Goal: Use online tool/utility: Utilize a website feature to perform a specific function

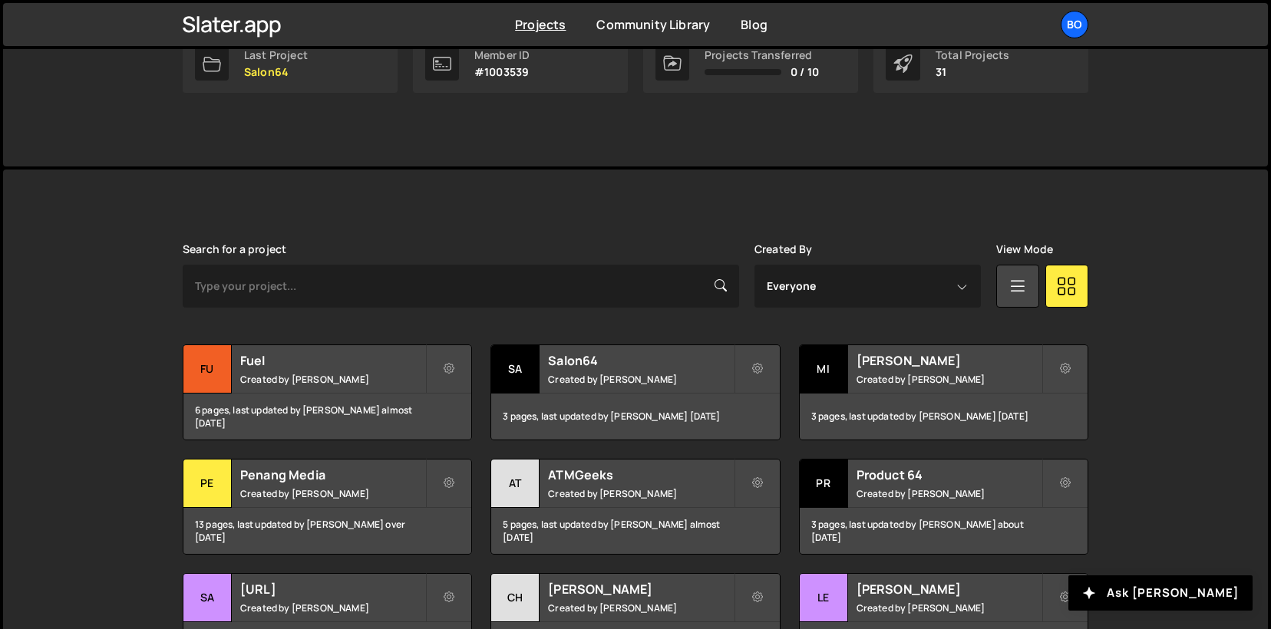
scroll to position [269, 0]
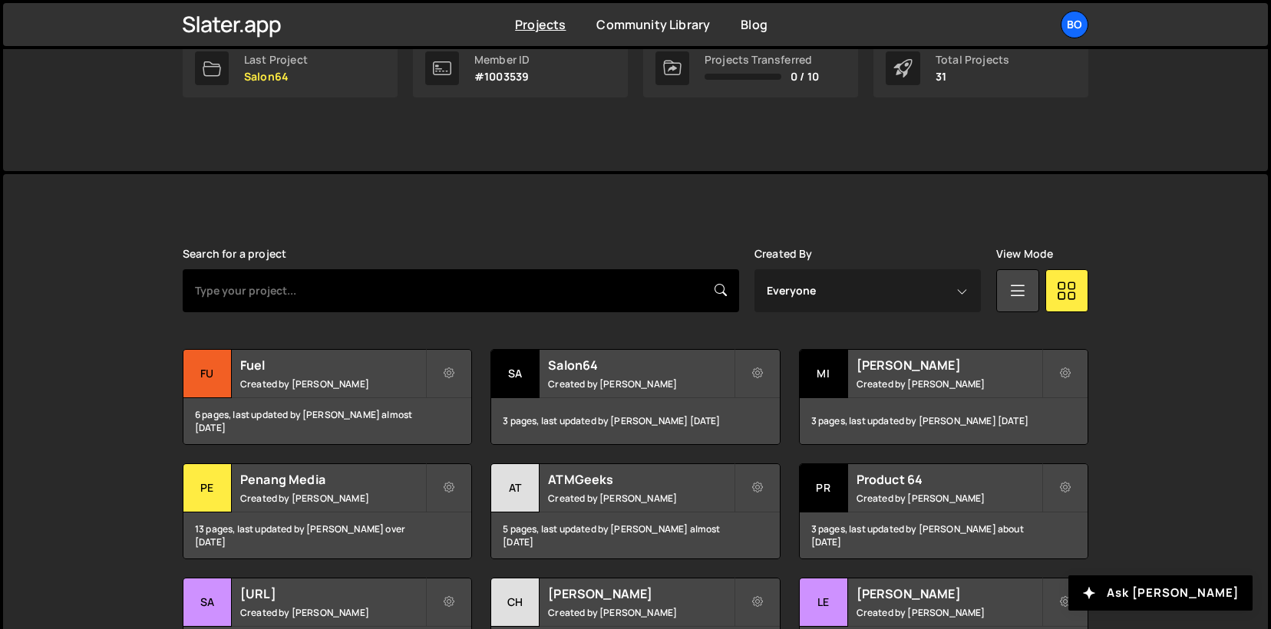
click at [288, 287] on input "text" at bounding box center [461, 290] width 556 height 43
type input "cord"
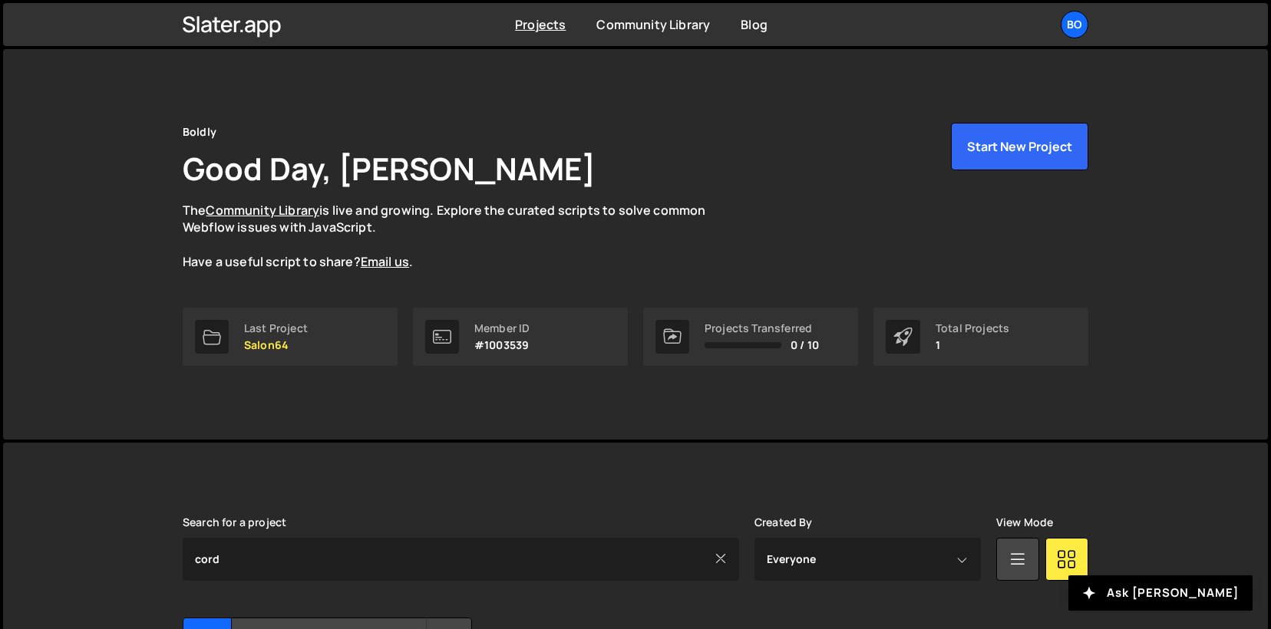
click at [110, 304] on div "Boldly Good Day, Dan Wykes The Community Library is live and growing. Explore t…" at bounding box center [635, 244] width 1264 height 391
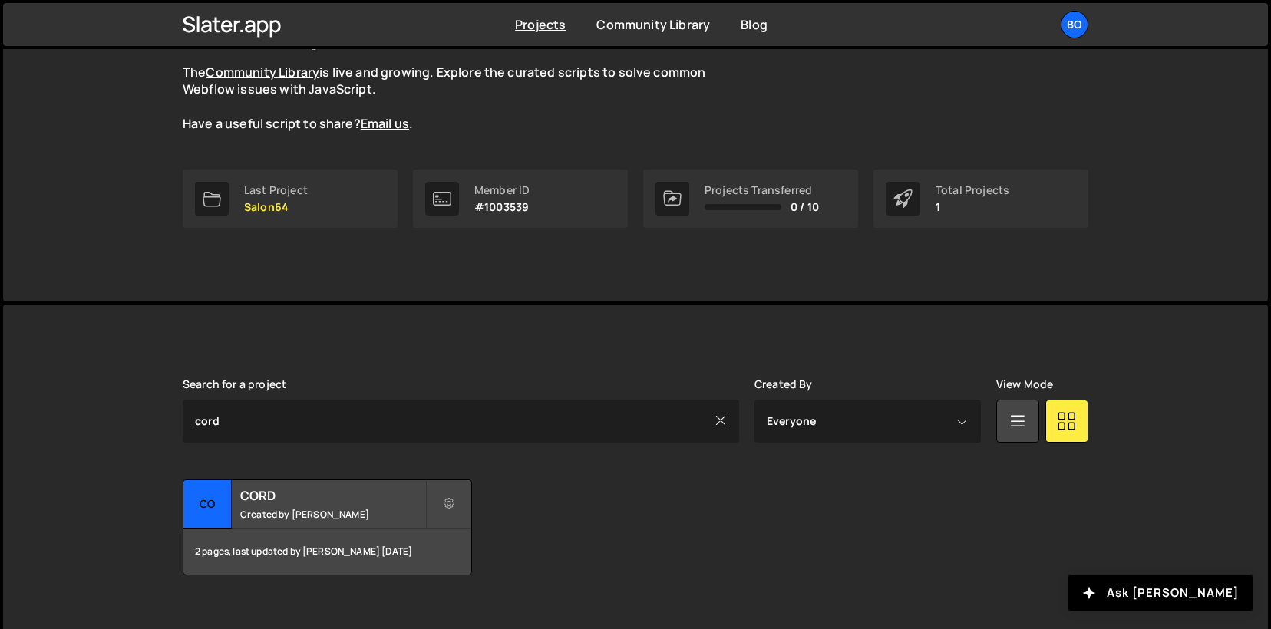
scroll to position [139, 0]
click at [302, 488] on h2 "CORD" at bounding box center [332, 494] width 185 height 17
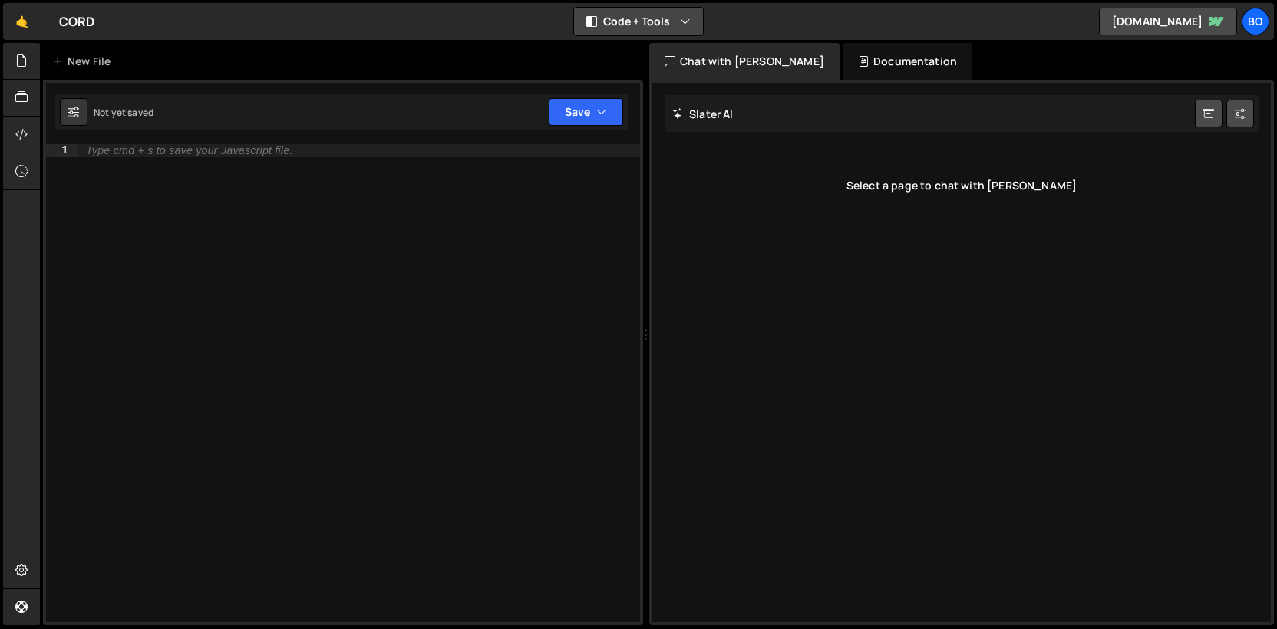
click at [648, 30] on button "Code + Tools" at bounding box center [638, 22] width 129 height 28
click at [646, 56] on button "Code Only" at bounding box center [639, 55] width 129 height 28
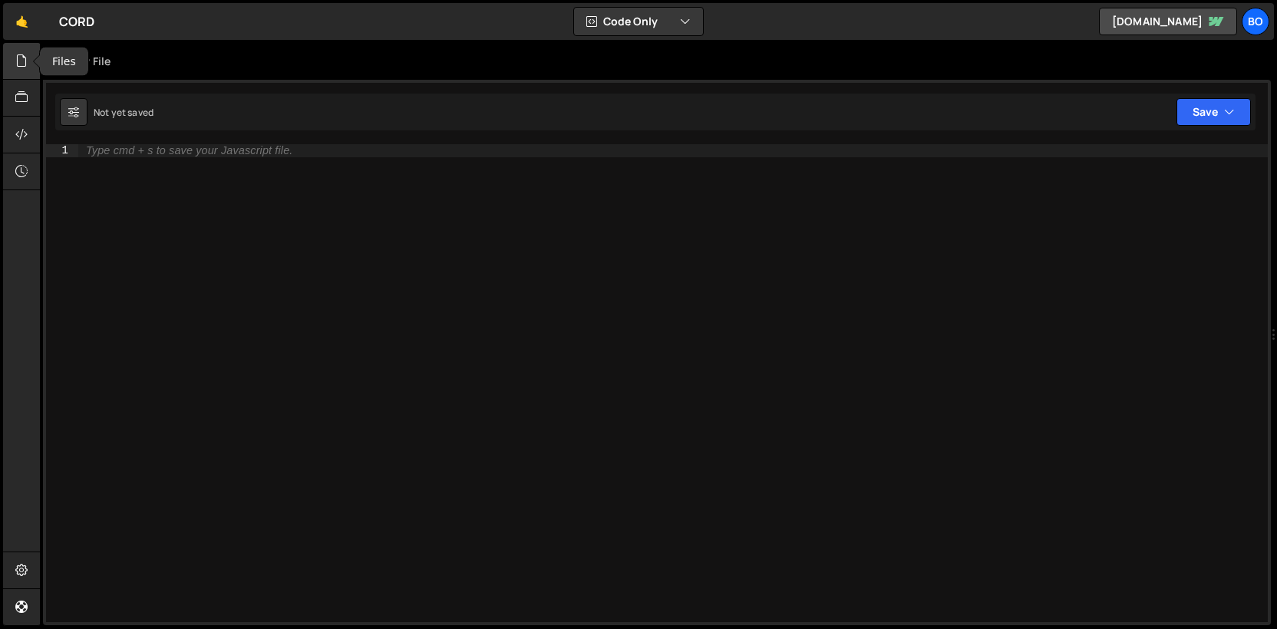
click at [12, 65] on div at bounding box center [22, 61] width 38 height 37
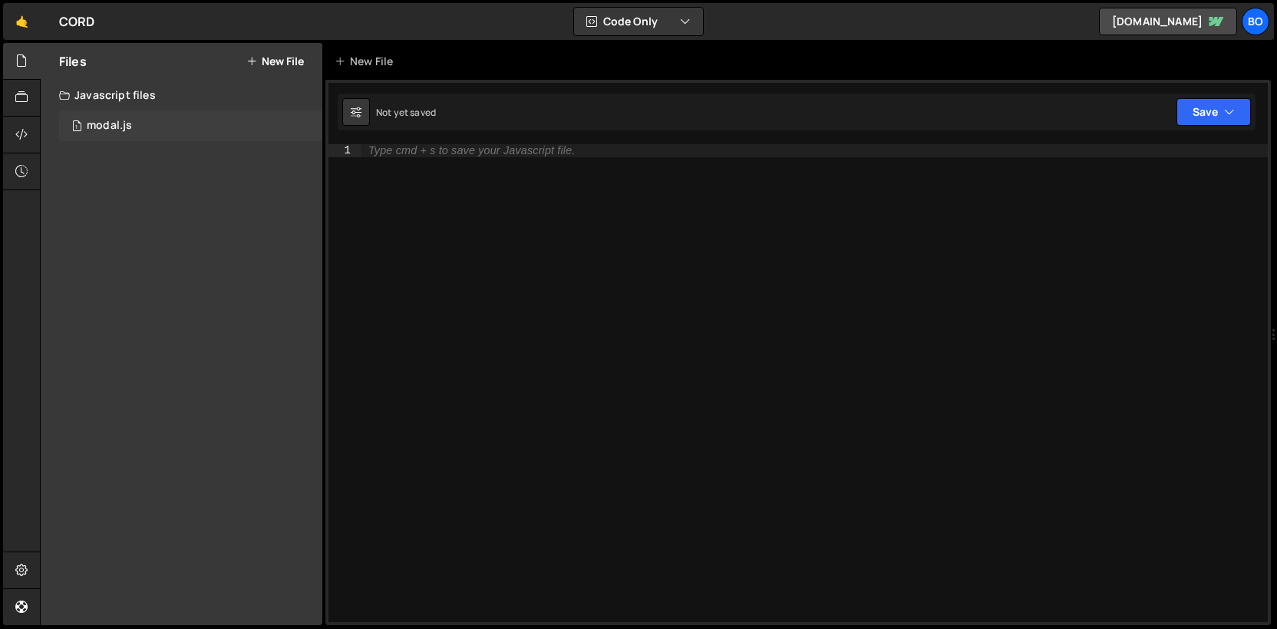
click at [127, 130] on div "modal.js" at bounding box center [109, 126] width 45 height 14
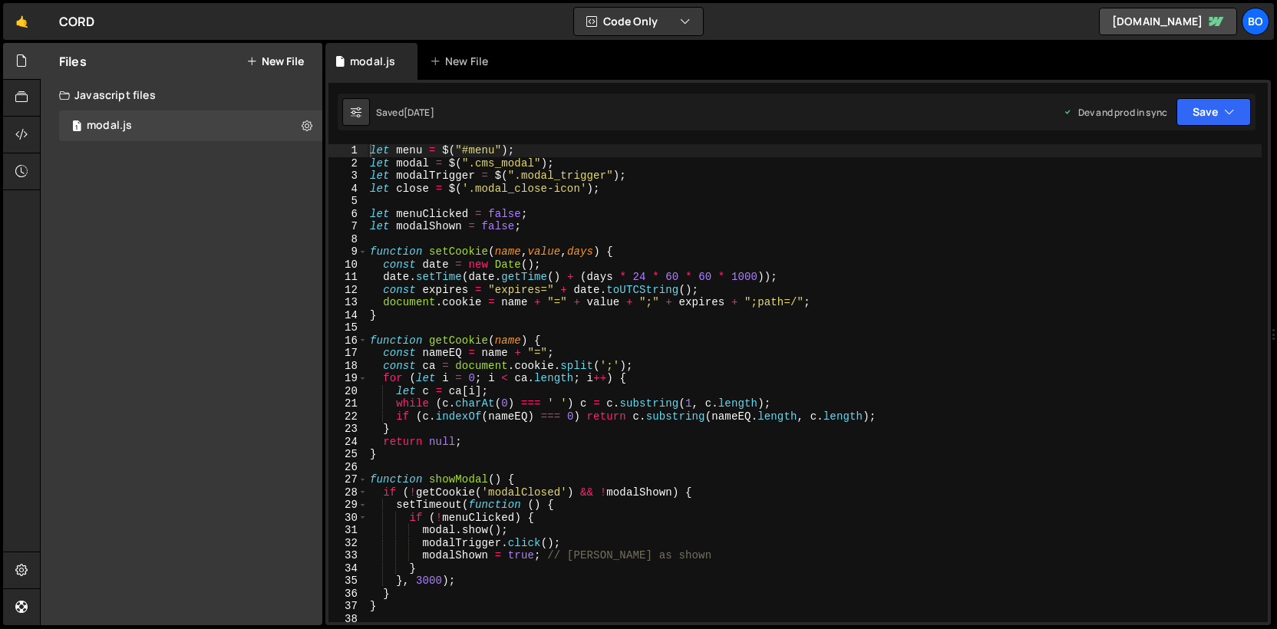
click at [268, 64] on button "New File" at bounding box center [275, 61] width 58 height 12
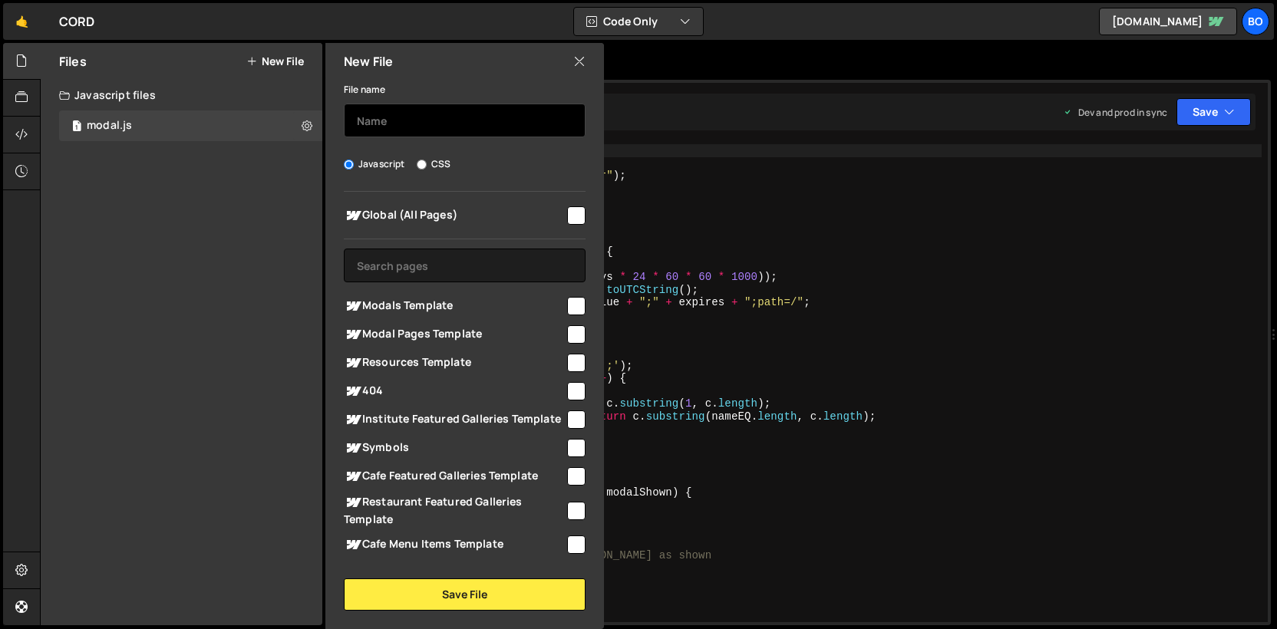
click at [406, 132] on input "text" at bounding box center [465, 121] width 242 height 34
type input "global"
click at [567, 214] on input "checkbox" at bounding box center [576, 215] width 18 height 18
checkbox input "true"
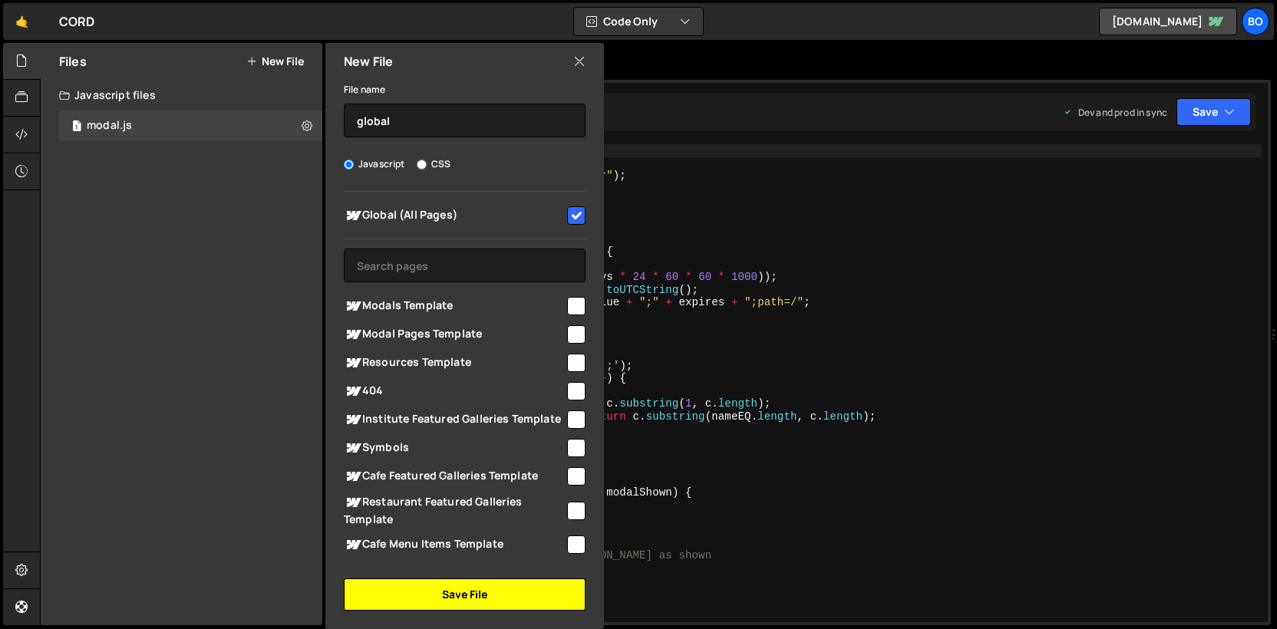
click at [469, 593] on button "Save File" at bounding box center [465, 595] width 242 height 32
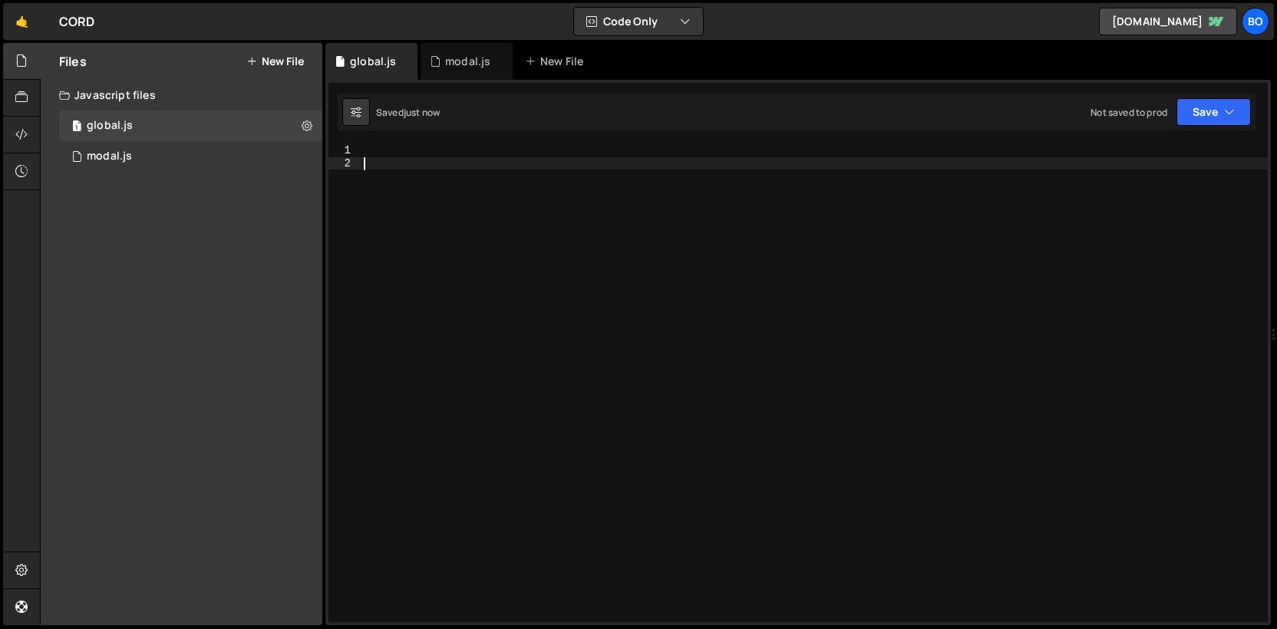
click at [470, 322] on div at bounding box center [814, 395] width 907 height 503
click at [14, 63] on div at bounding box center [22, 61] width 38 height 37
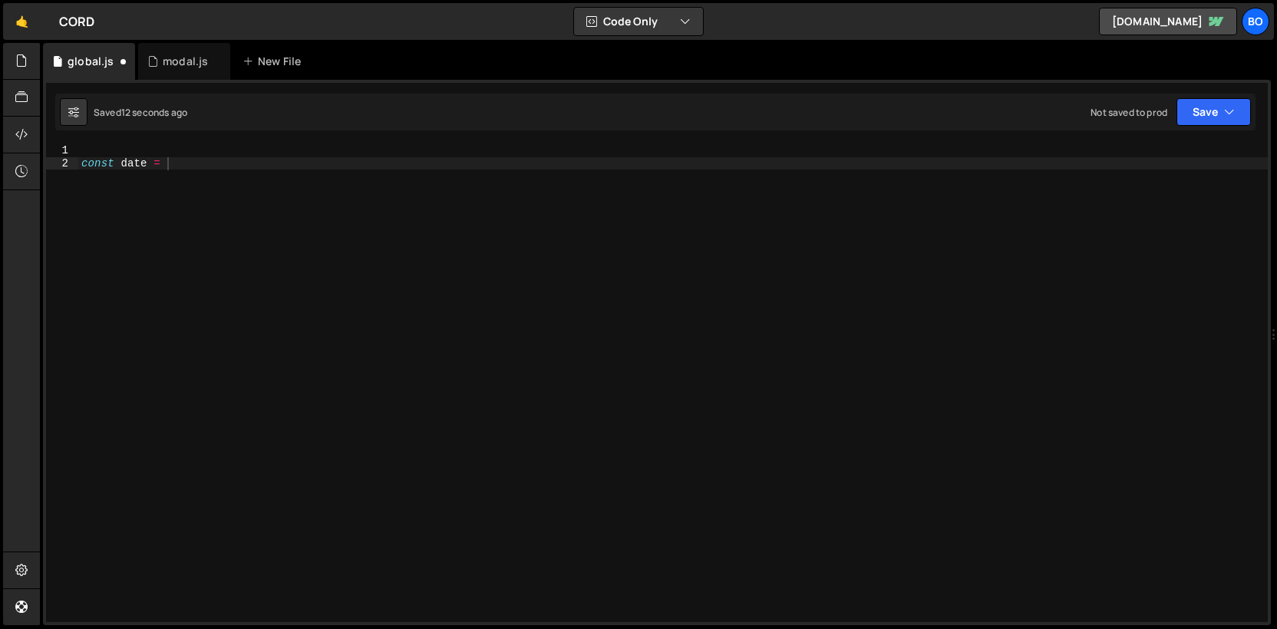
click at [215, 163] on div "const date =" at bounding box center [672, 395] width 1189 height 503
type textarea "const dateData = document.querySelector("[data-date]")"
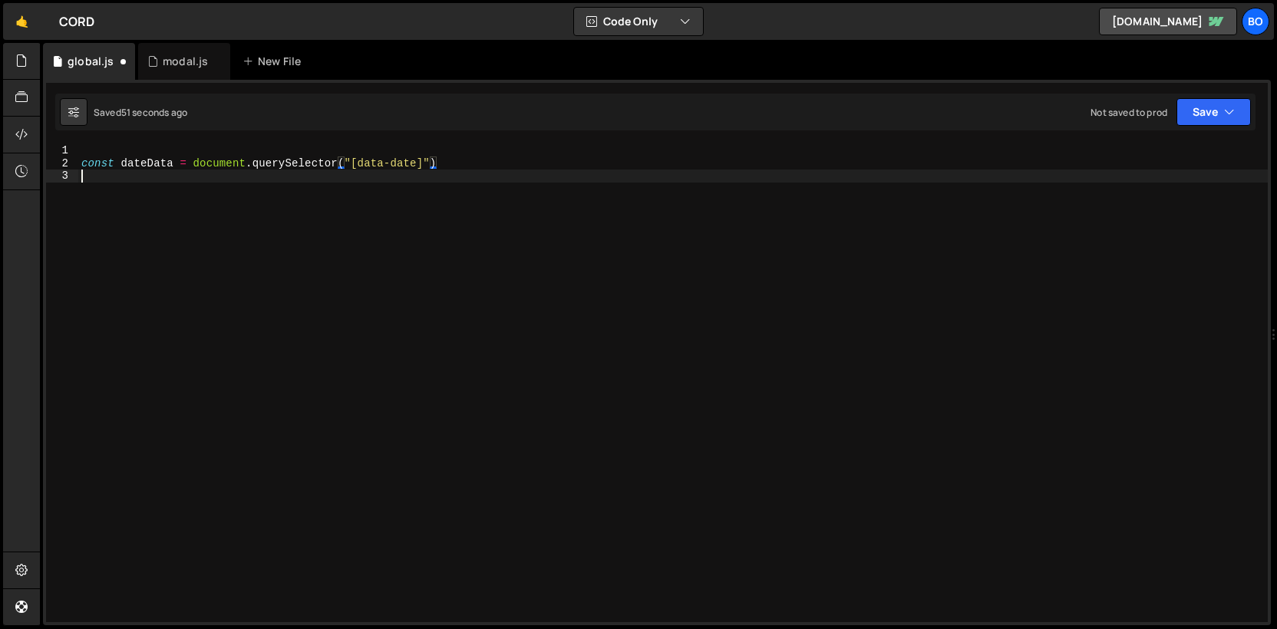
scroll to position [0, 0]
type textarea "="
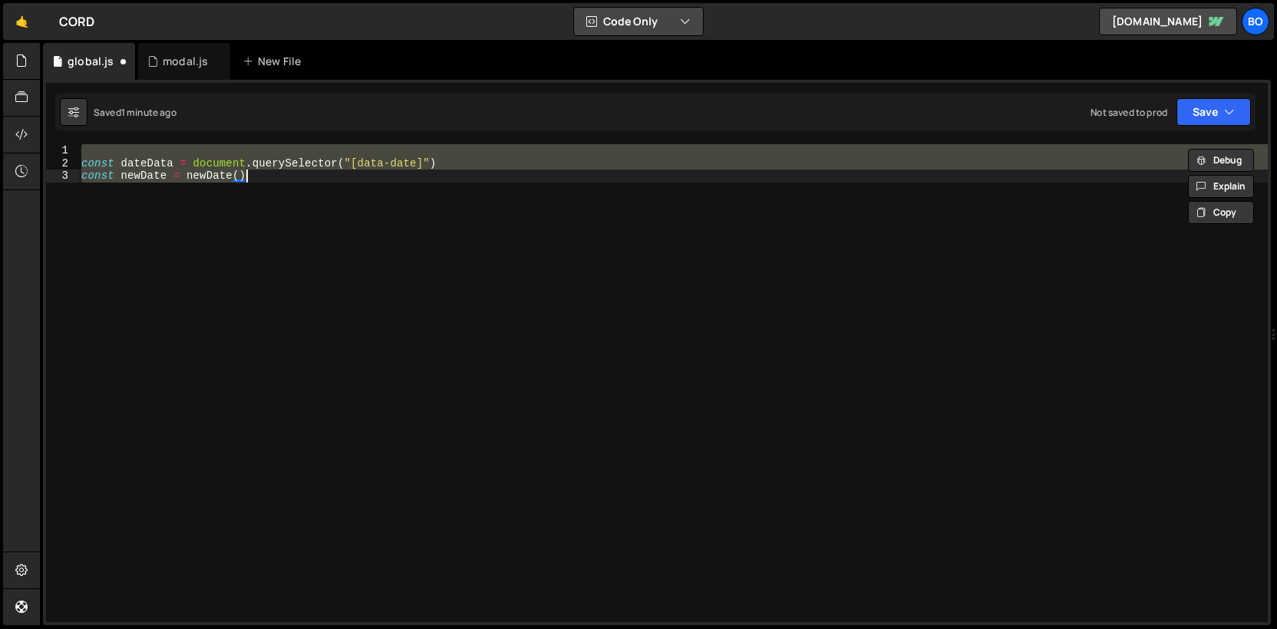
type textarea "const dateData = document.querySelector("[data-date]") const newDate = newDate()"
click at [599, 18] on button "Code Only" at bounding box center [638, 22] width 129 height 28
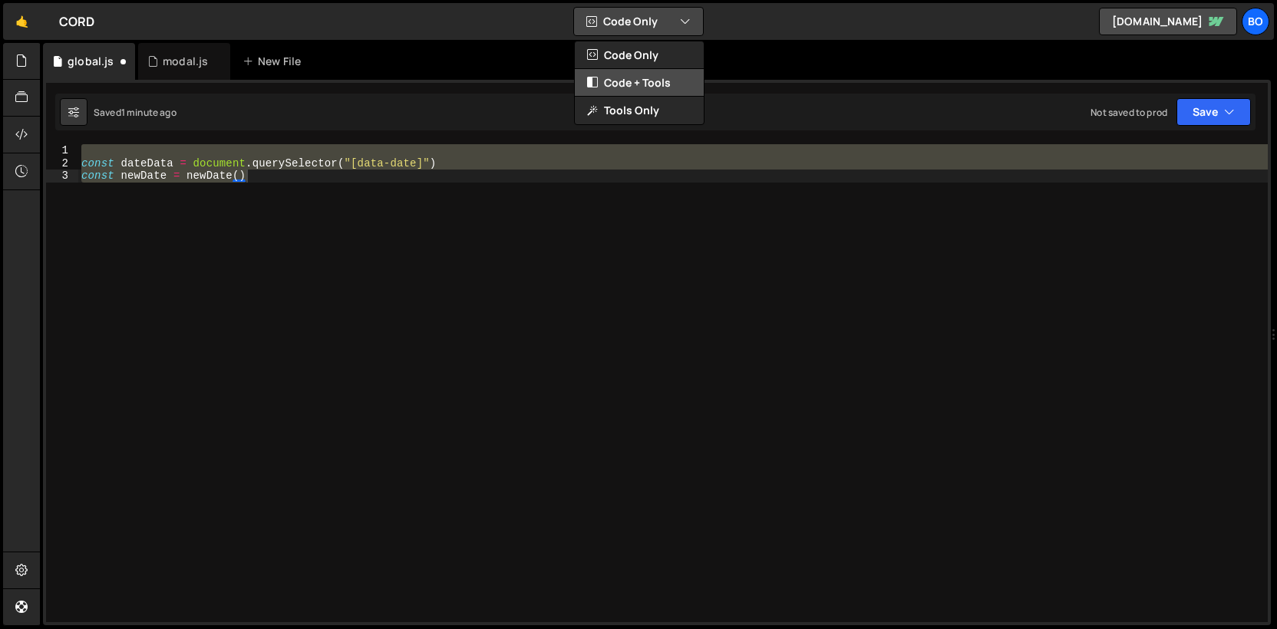
click at [609, 87] on button "Code + Tools" at bounding box center [639, 83] width 129 height 28
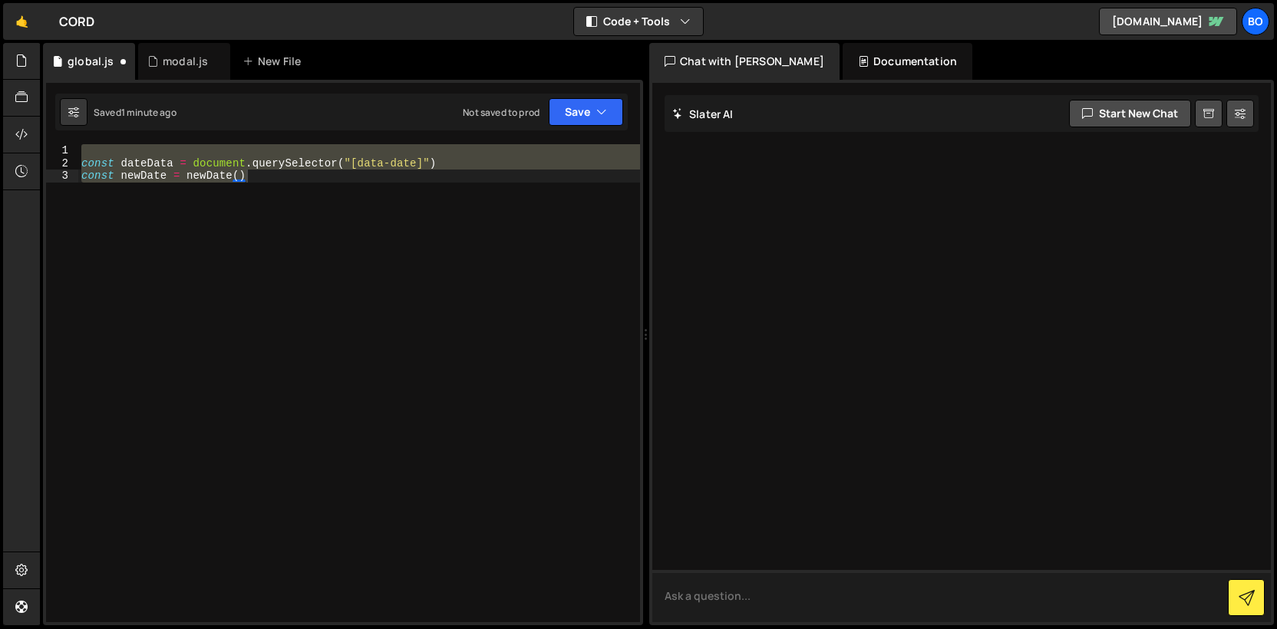
click at [893, 586] on textarea at bounding box center [961, 596] width 618 height 52
paste textarea "const dateData = document.querySelector("[data-date]") const newDate = newDate()"
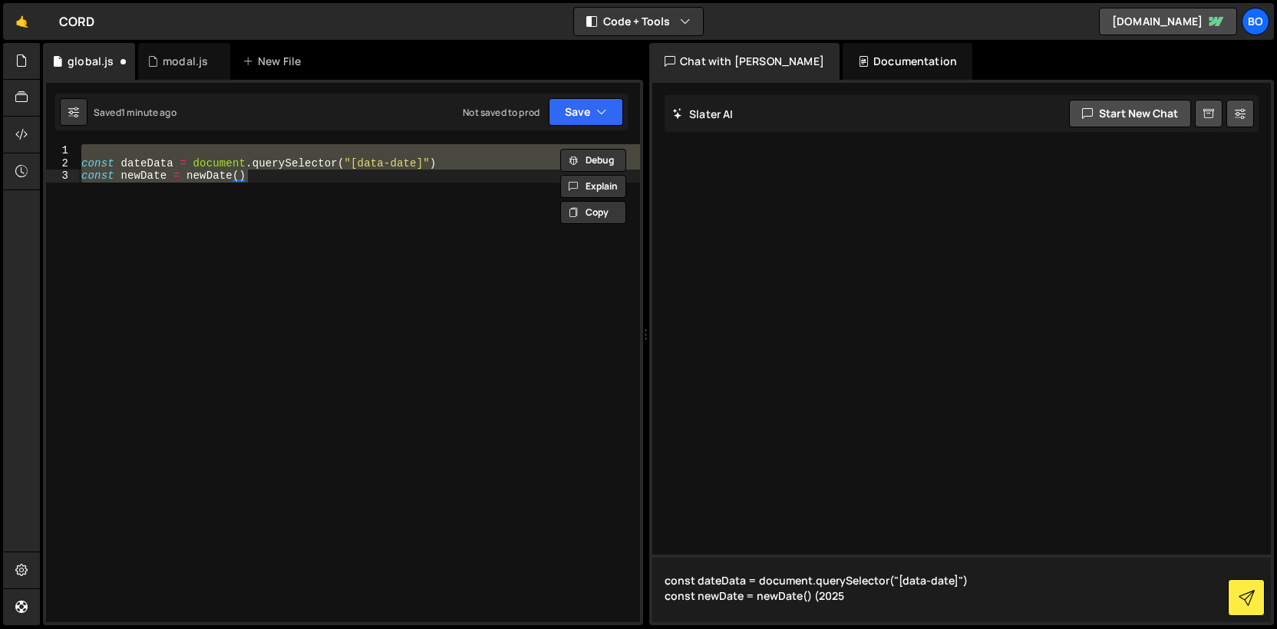
type textarea "const dateData = document.querySelector("[data-date]") const newDate = newDate(…"
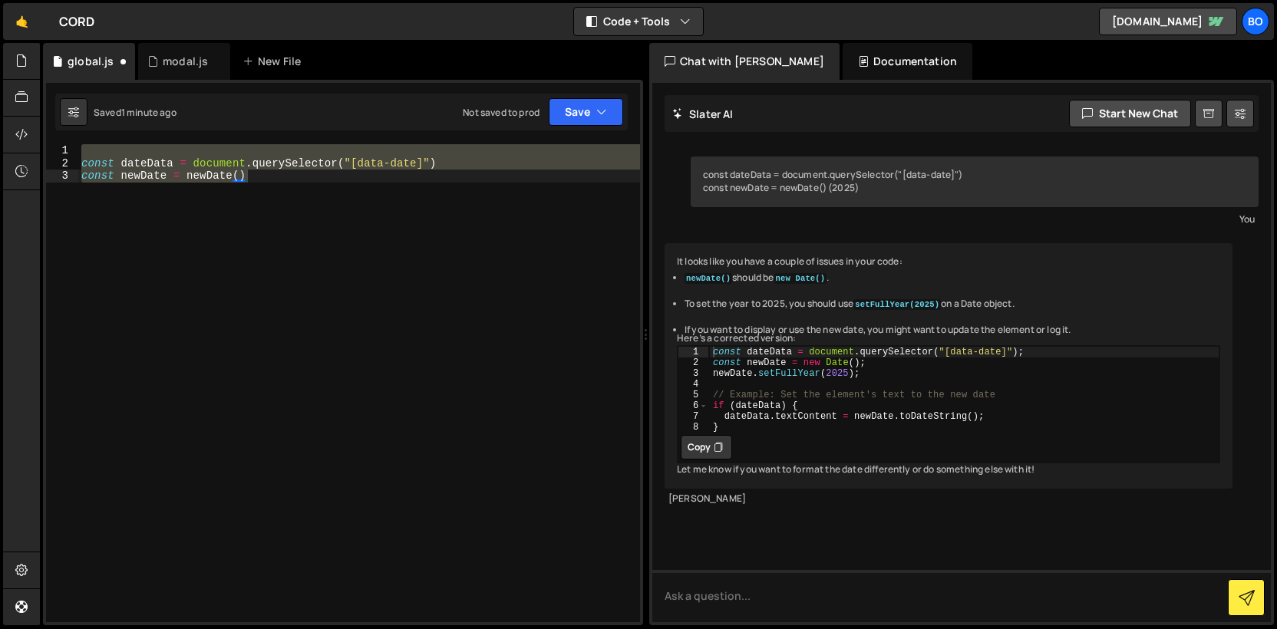
click at [711, 460] on button "Copy" at bounding box center [706, 447] width 51 height 25
click at [496, 448] on div "const dateData = document . querySelector ( "[data-date]" ) const newDate = new…" at bounding box center [359, 383] width 562 height 478
paste textarea "}"
type textarea "}"
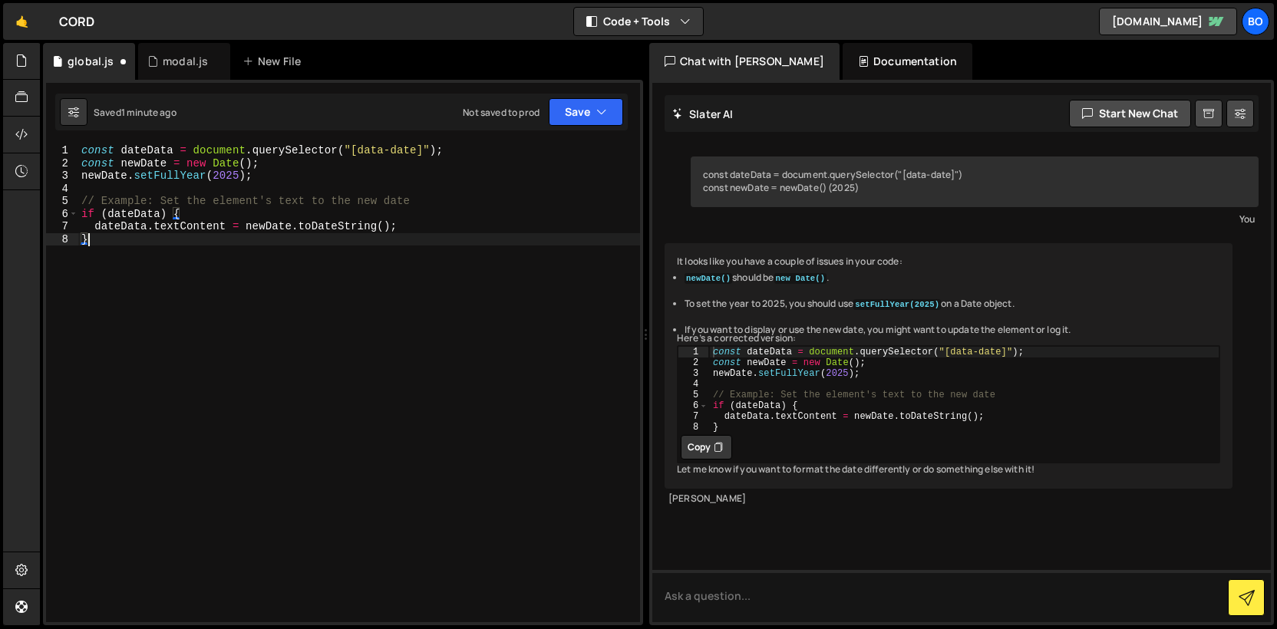
scroll to position [0, 0]
click at [729, 602] on textarea at bounding box center [961, 596] width 618 height 52
type textarea "I want to find the current year and set it in data-date"
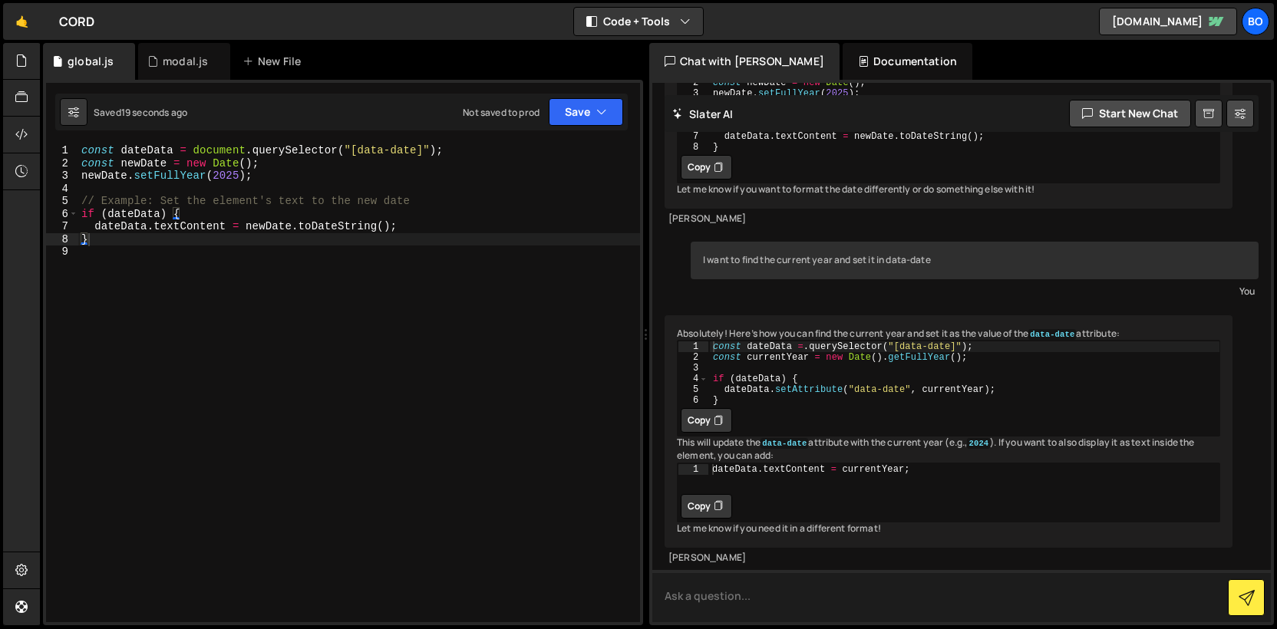
scroll to position [398, 0]
click at [698, 408] on button "Copy" at bounding box center [706, 420] width 51 height 25
click at [535, 408] on div "const dateData = document . querySelector ( "[data-date]" ) ; const newDate = n…" at bounding box center [359, 395] width 562 height 503
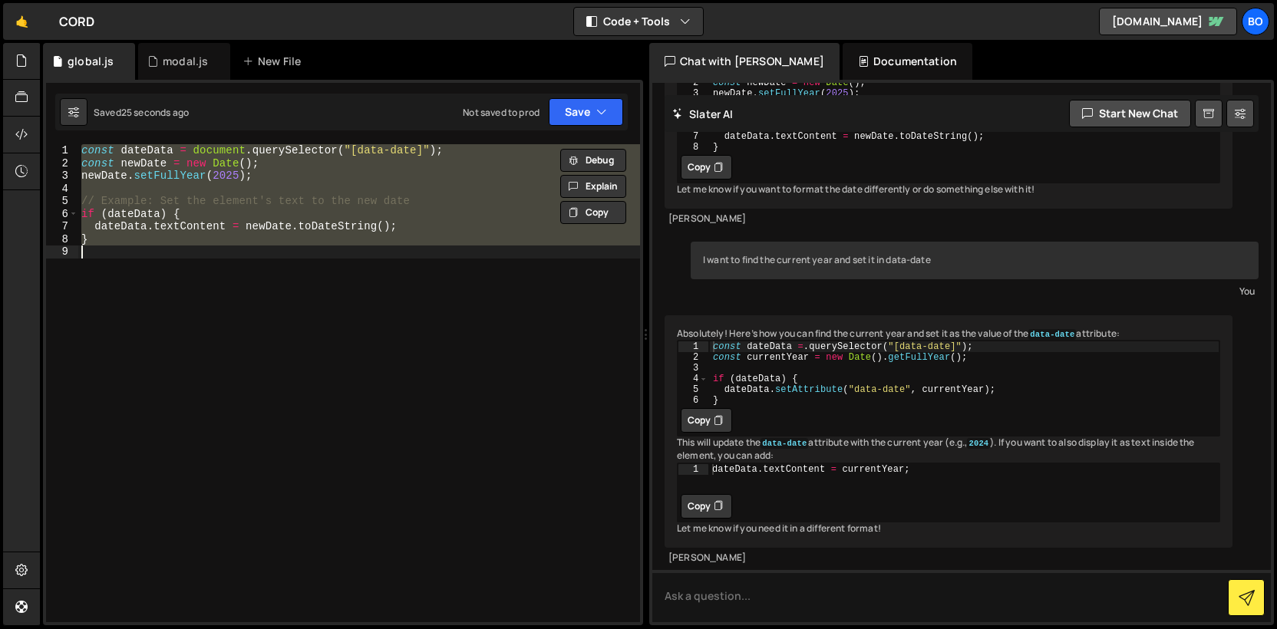
paste textarea
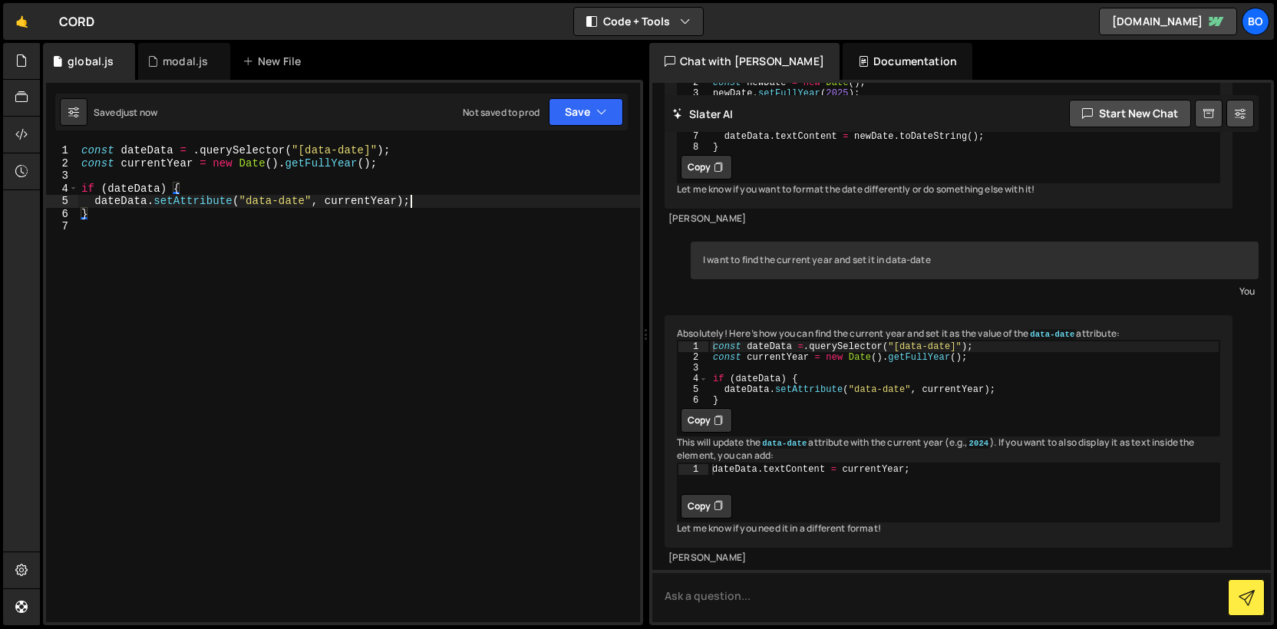
click at [432, 203] on div "const dateData = . querySelector ( "[data-date]" ) ; const currentYear = new Da…" at bounding box center [359, 395] width 562 height 503
type textarea "dateData.setAttribute("data-date", currentYear);"
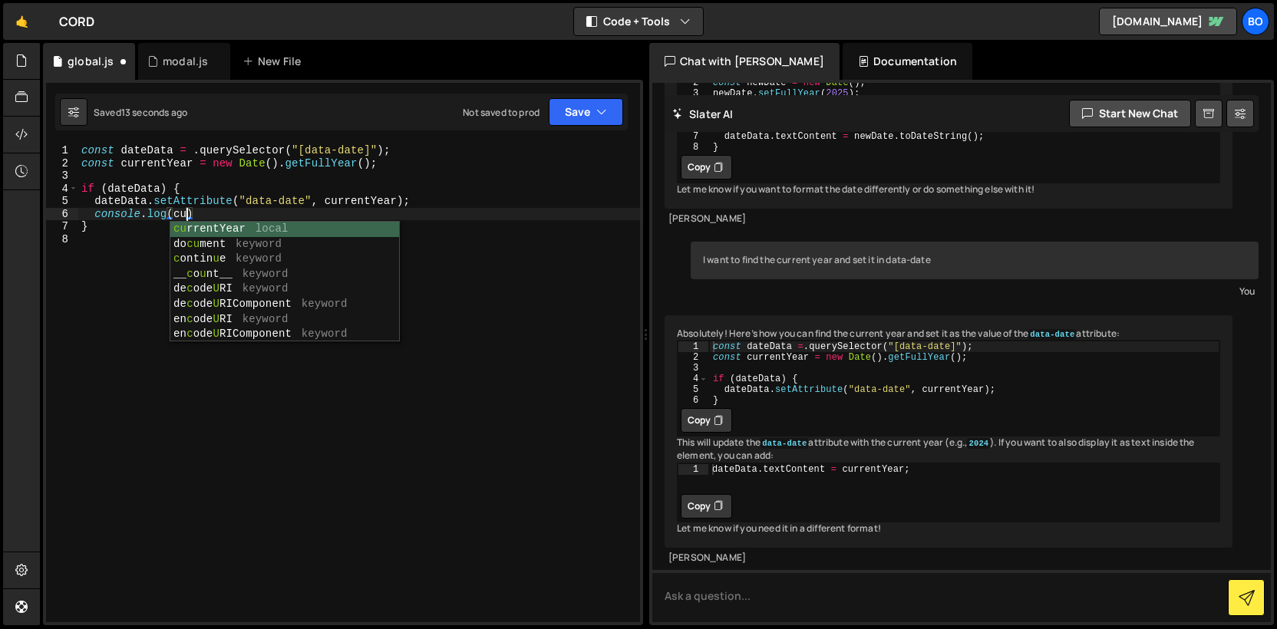
scroll to position [0, 7]
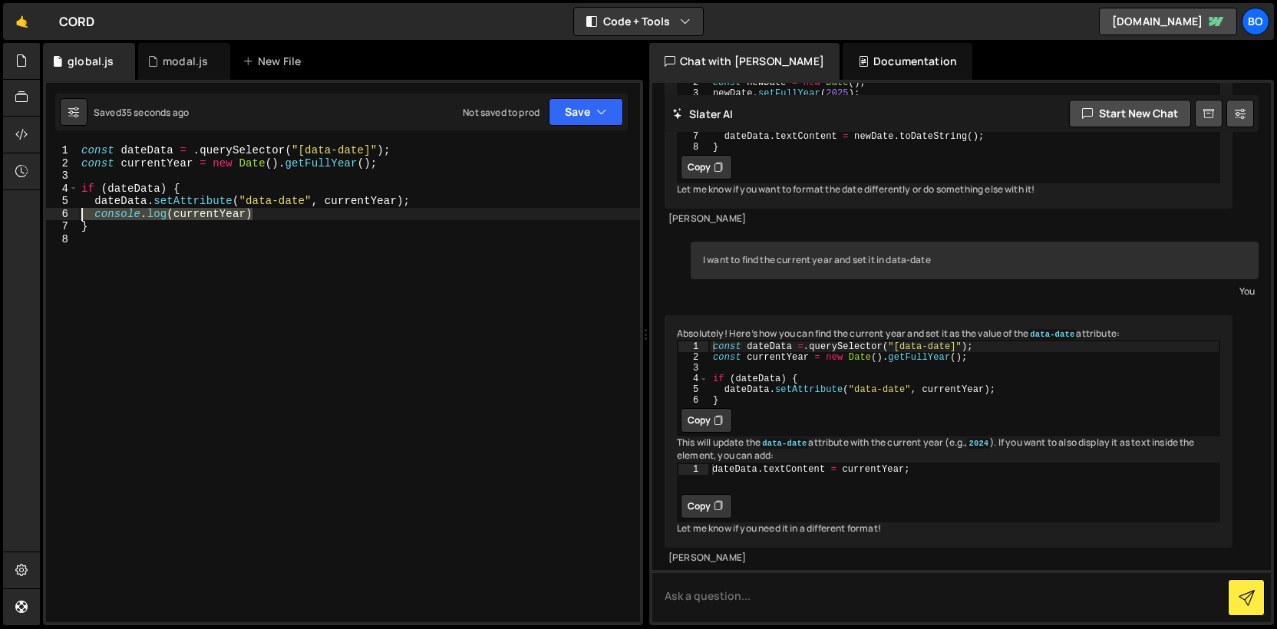
drag, startPoint x: 257, startPoint y: 216, endPoint x: 28, endPoint y: 216, distance: 229.4
click at [28, 216] on div "Hold on a sec... Are you certain you wish to leave this page? Any changes you'v…" at bounding box center [638, 314] width 1277 height 629
click at [401, 163] on div "const dateData = . querySelector ( "[data-date]" ) ; const currentYear = new Da…" at bounding box center [359, 395] width 562 height 503
type textarea "const currentYear = new Date().getFullYear();"
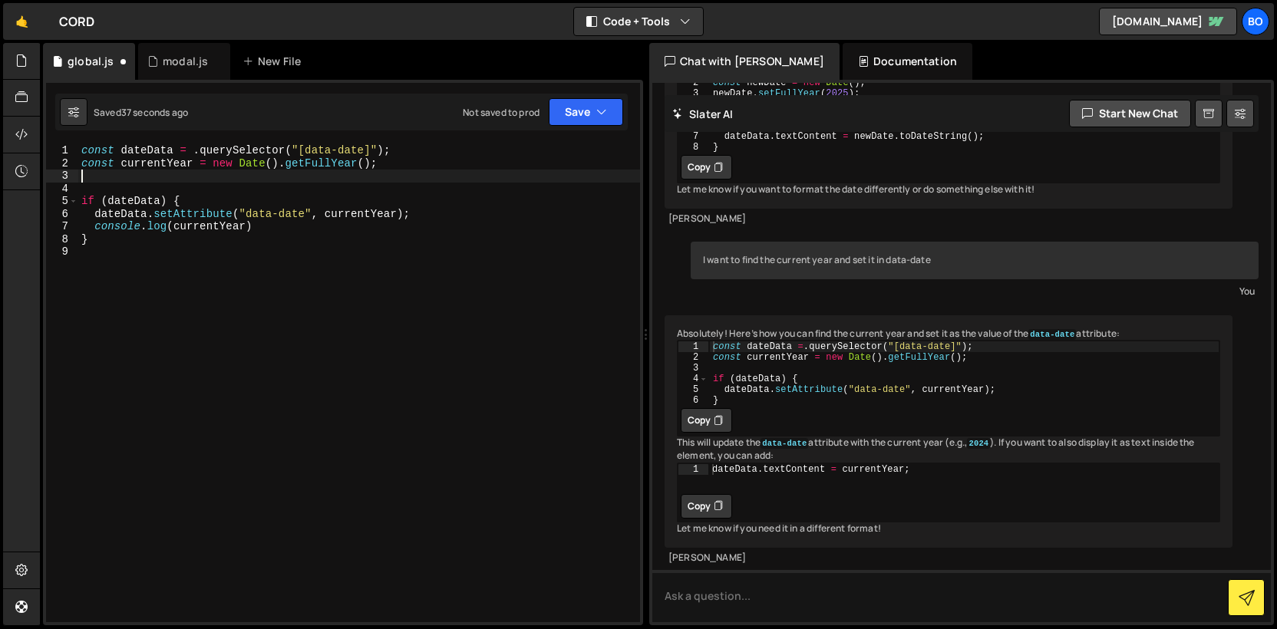
paste textarea "console.log(currentYear)"
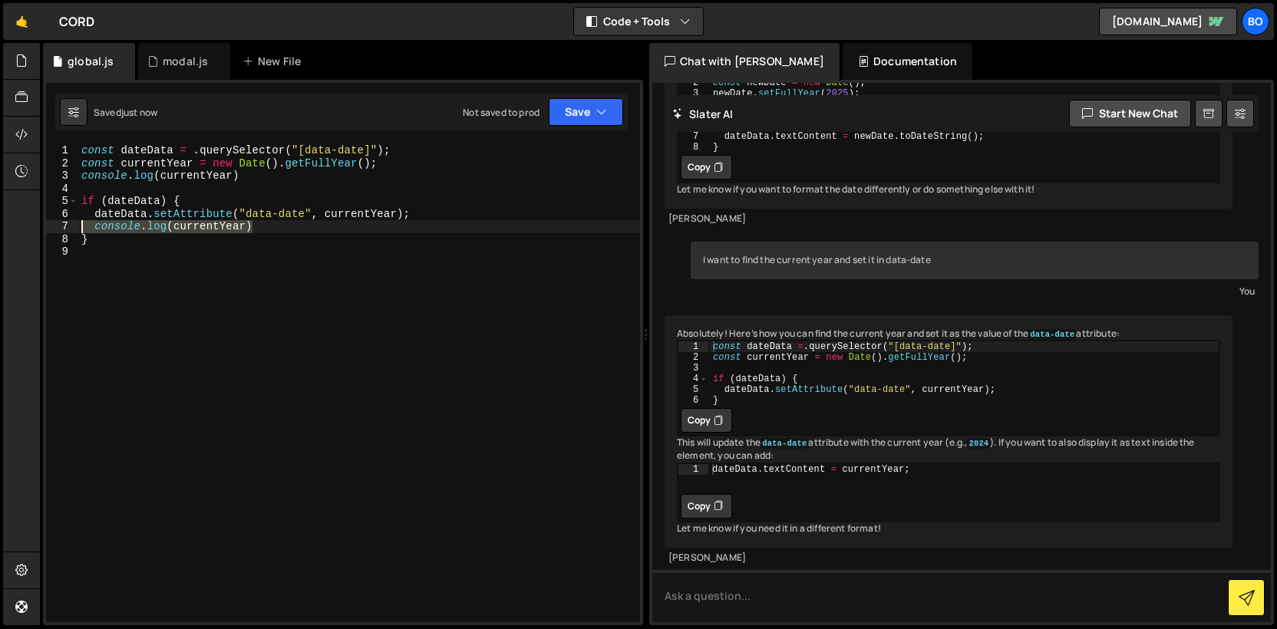
drag, startPoint x: 264, startPoint y: 229, endPoint x: 71, endPoint y: 221, distance: 193.5
click at [70, 221] on div "console.log(currentYear) 1 2 3 4 5 6 7 8 9 const dateData = . querySelector ( "…" at bounding box center [343, 383] width 594 height 478
type textarea "console.log(currentYear)"
click at [341, 150] on div "const dateData = . querySelector ( "[data-date]" ) ; const currentYear = new Da…" at bounding box center [359, 395] width 562 height 503
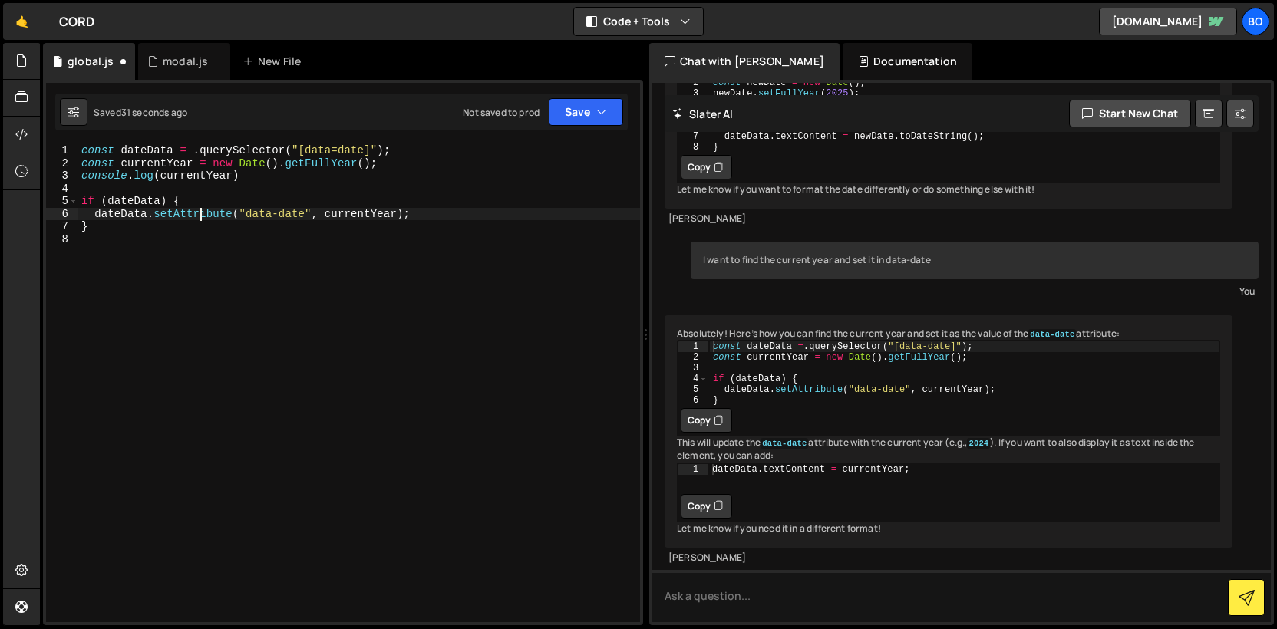
click at [200, 217] on div "const dateData = . querySelector ( "[data=date]" ) ; const currentYear = new Da…" at bounding box center [359, 395] width 562 height 503
type textarea "dateData.setAttribute("data-date", currentYear);"
click at [702, 512] on button "Copy" at bounding box center [706, 506] width 51 height 25
click at [279, 348] on div "const dateData = . querySelector ( "[data=date]" ) ; const currentYear = new Da…" at bounding box center [359, 395] width 562 height 503
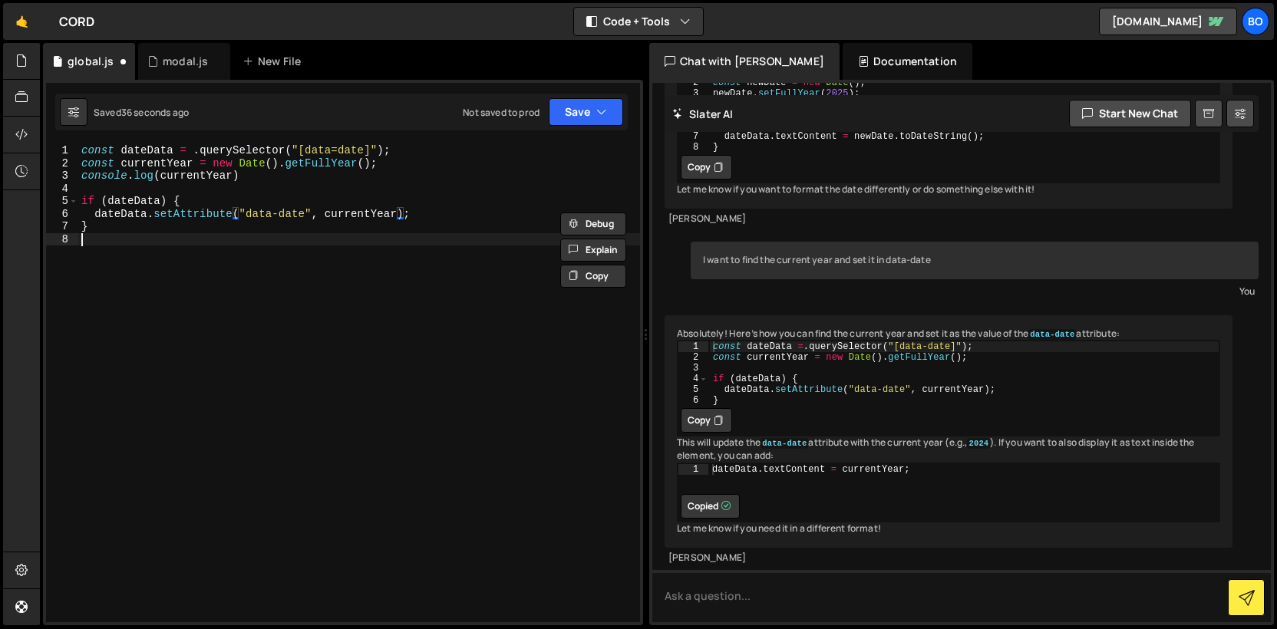
scroll to position [0, 0]
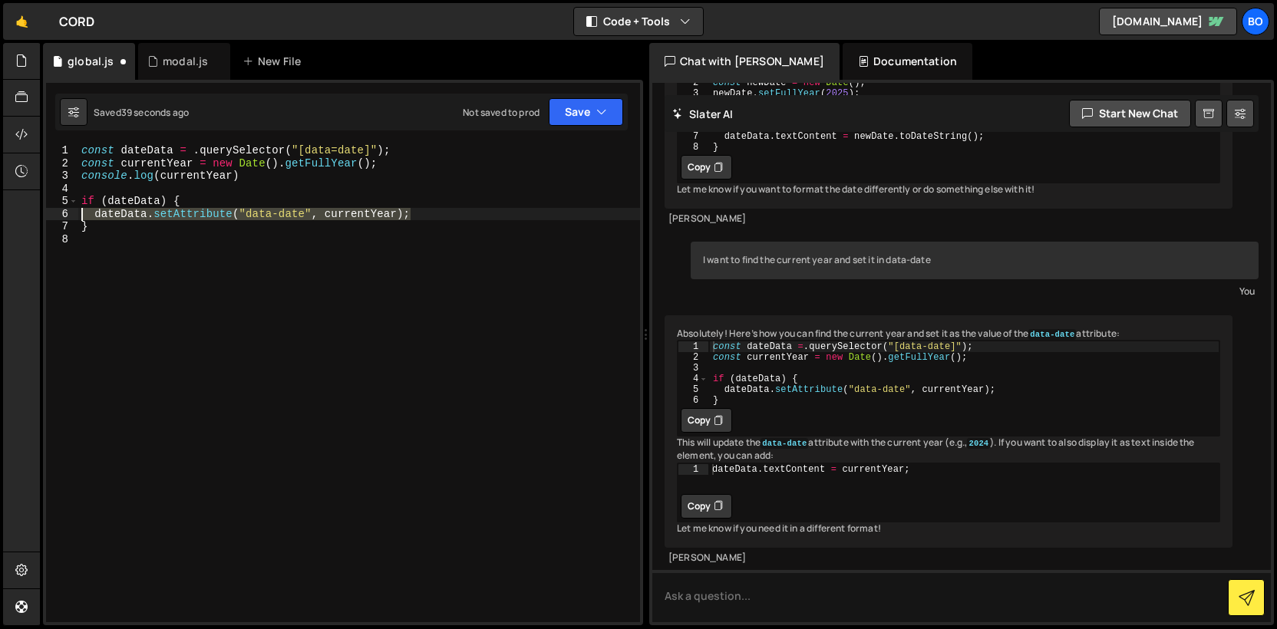
drag, startPoint x: 428, startPoint y: 213, endPoint x: 12, endPoint y: 215, distance: 415.9
click at [12, 215] on div "Hold on a sec... Are you certain you wish to leave this page? Any changes you'v…" at bounding box center [638, 314] width 1277 height 629
paste textarea "dateData.textContent = currentYear"
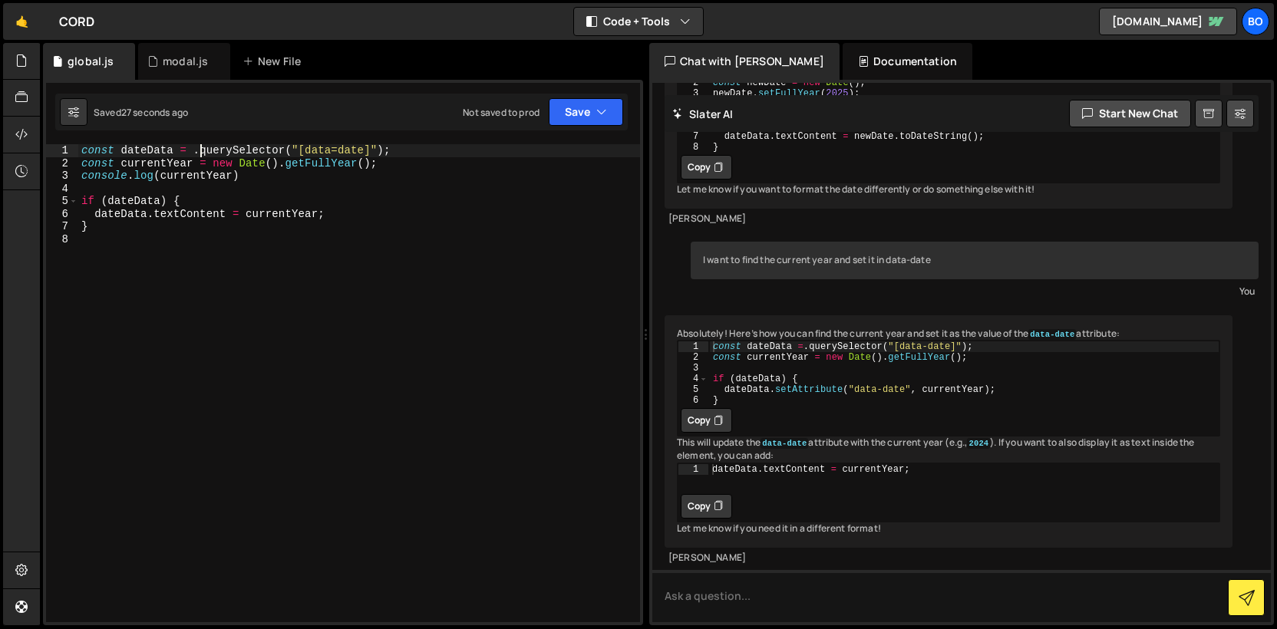
click at [197, 153] on div "const dateData = . querySelector ( "[data=date]" ) ; const currentYear = new Da…" at bounding box center [359, 395] width 562 height 503
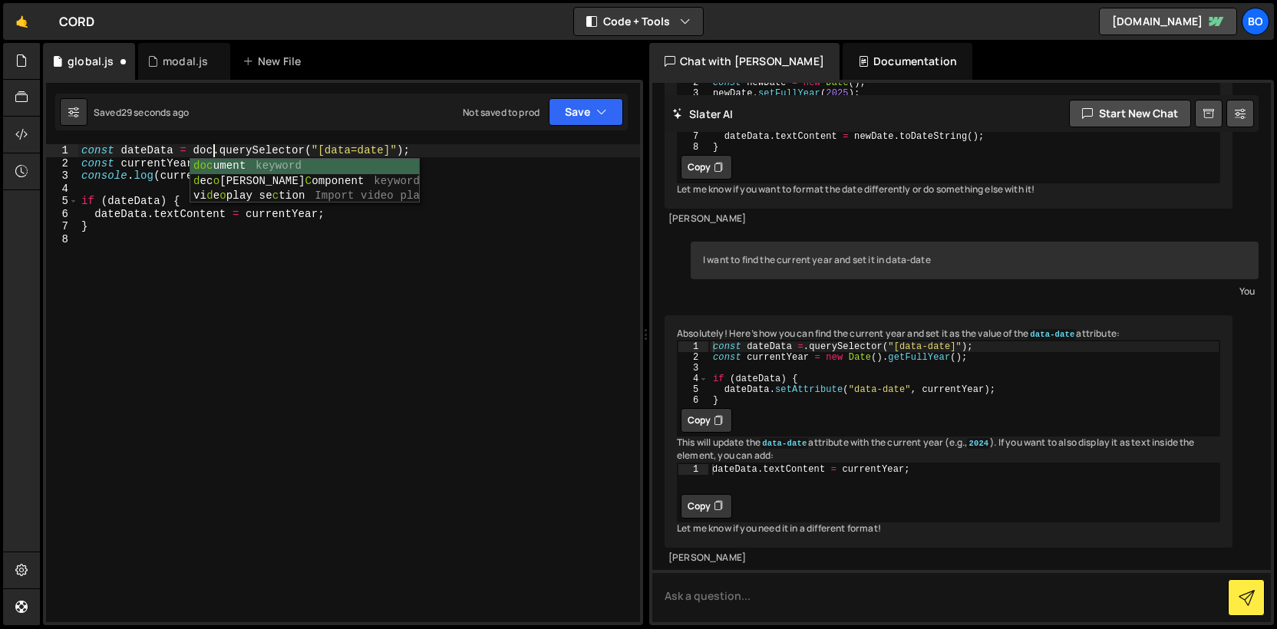
scroll to position [0, 8]
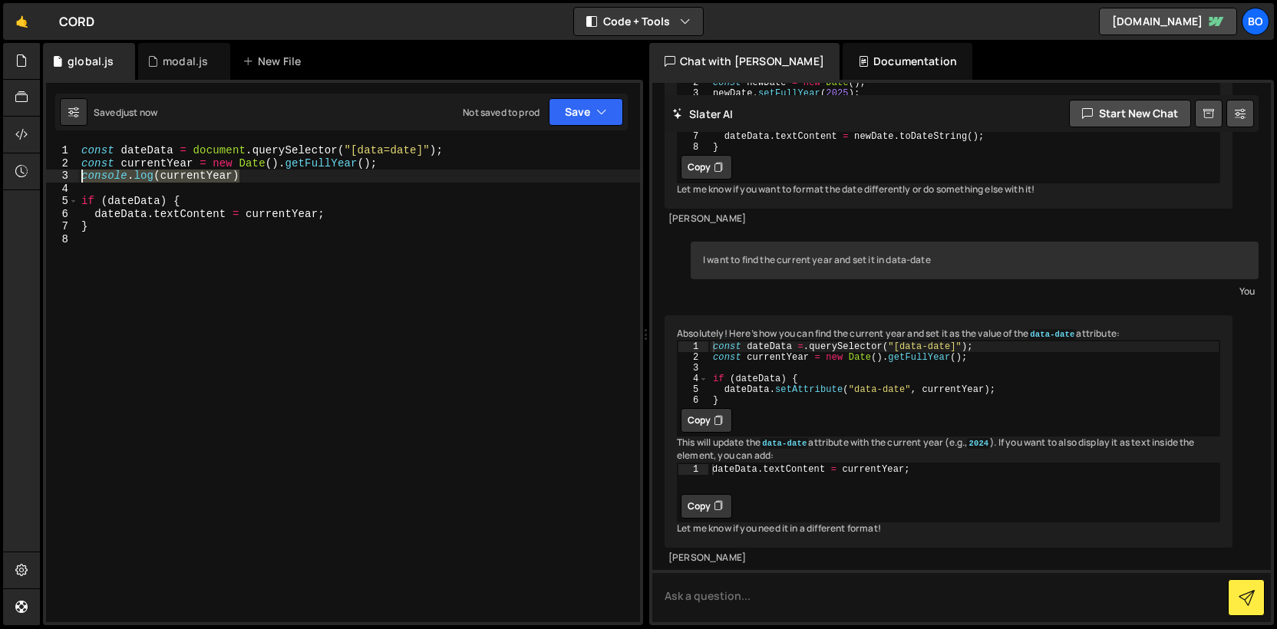
drag, startPoint x: 256, startPoint y: 179, endPoint x: 71, endPoint y: 180, distance: 184.2
click at [71, 180] on div "const dateData = document.querySelector("[data=date]"); 1 2 3 4 5 6 7 8 const d…" at bounding box center [343, 383] width 594 height 478
type textarea "console.log(currentYear)"
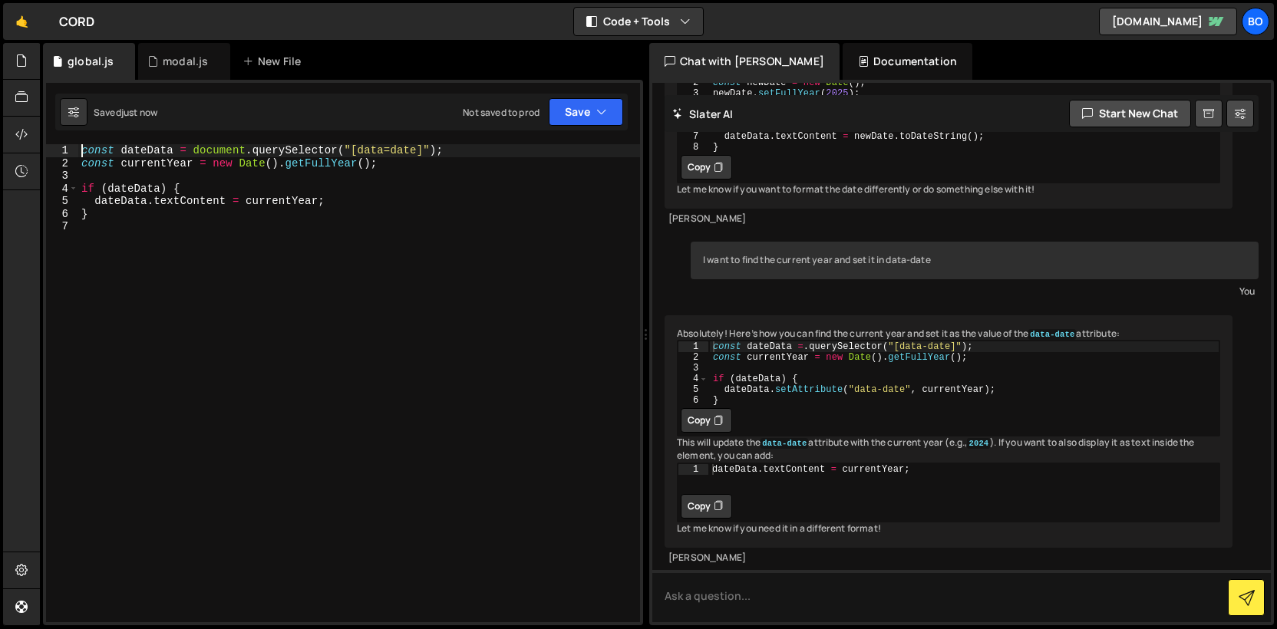
type textarea "const dateData = document.querySelector("[data=date]");"
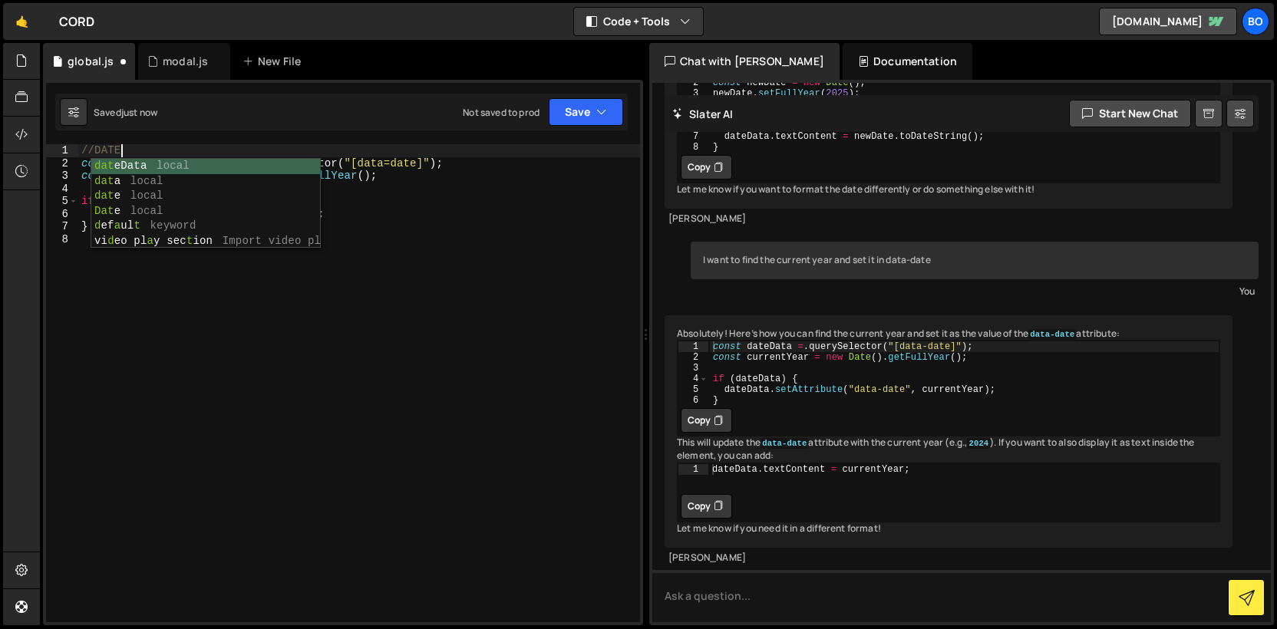
scroll to position [0, 2]
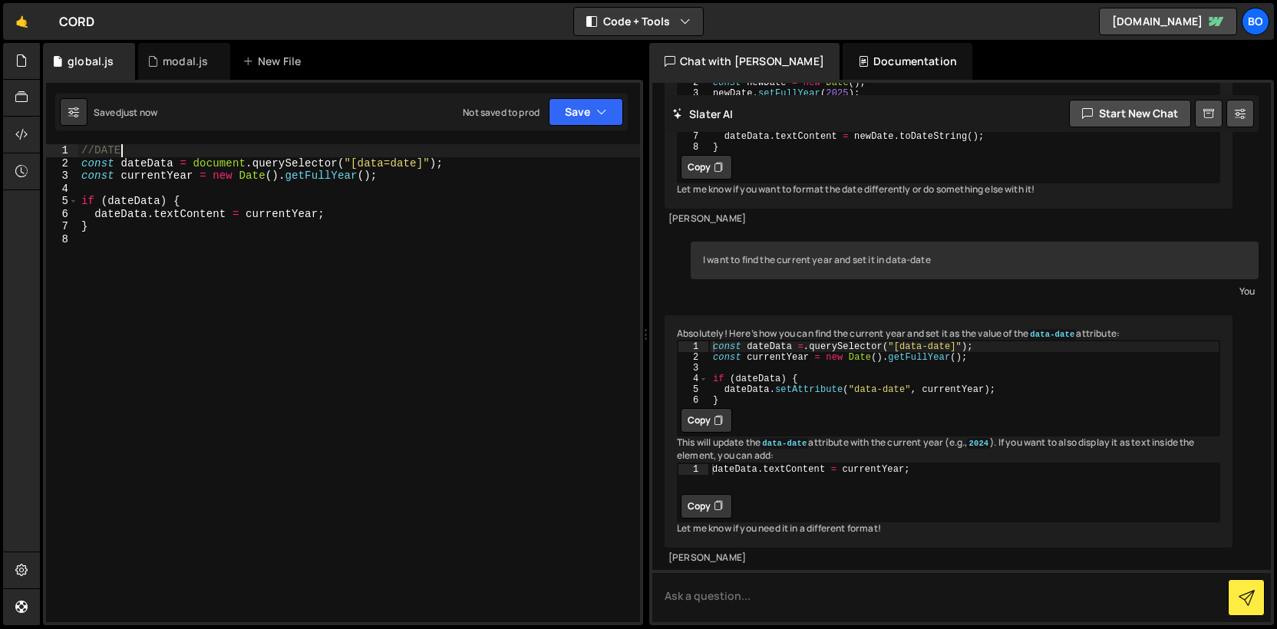
type textarea "//DATE"
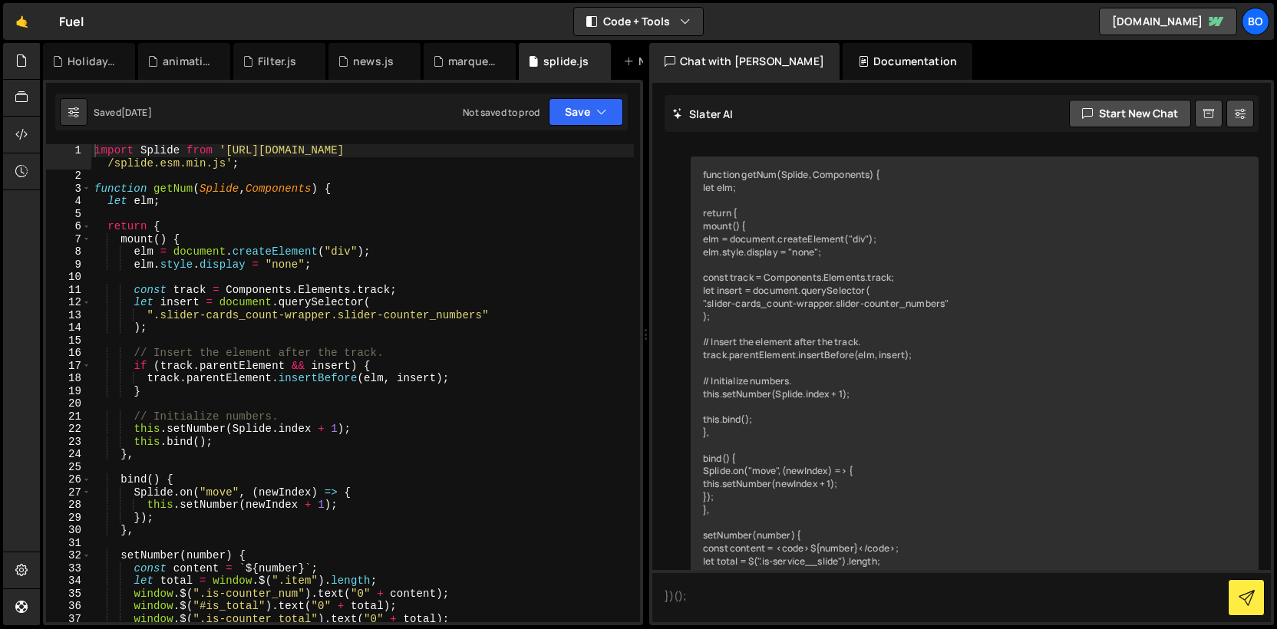
scroll to position [6829, 0]
